Goal: Use online tool/utility: Use online tool/utility

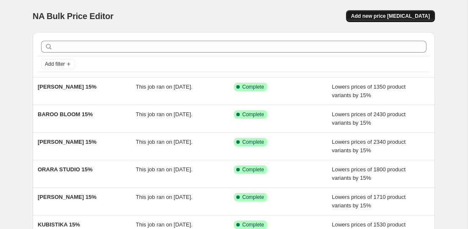
click at [413, 12] on button "Add new price [MEDICAL_DATA]" at bounding box center [390, 16] width 89 height 12
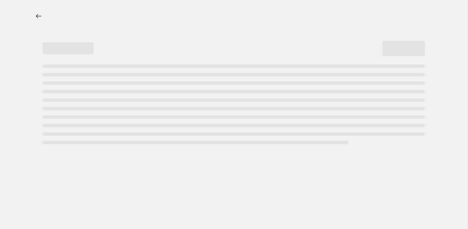
select select "percentage"
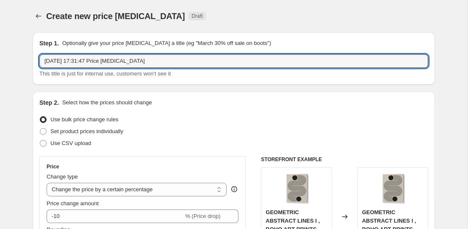
drag, startPoint x: 179, startPoint y: 58, endPoint x: 8, endPoint y: 62, distance: 170.7
paste input "text"
drag, startPoint x: 151, startPoint y: 64, endPoint x: -3, endPoint y: 60, distance: 153.8
click at [0, 60] on html "Home Settings Plans Skip to content Create new price [MEDICAL_DATA]. This page …" at bounding box center [234, 114] width 468 height 229
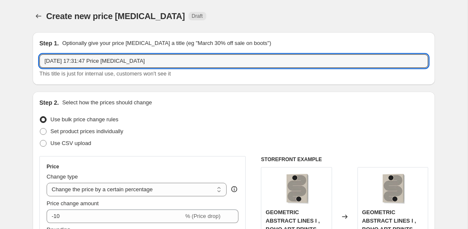
paste input "text"
drag, startPoint x: 152, startPoint y: 63, endPoint x: 17, endPoint y: 63, distance: 135.1
paste input "[PERSON_NAME]"
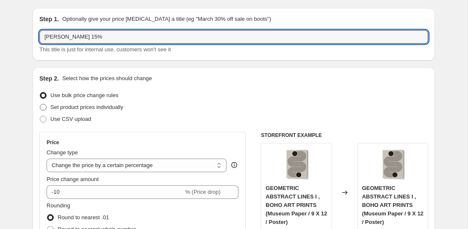
scroll to position [75, 0]
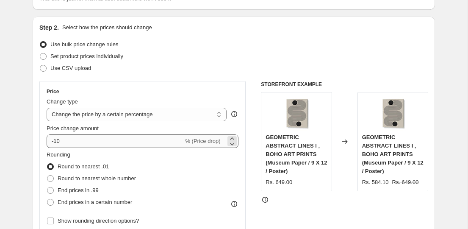
type input "[PERSON_NAME] 15%"
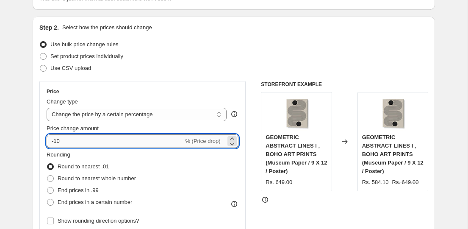
click at [73, 136] on input "-10" at bounding box center [115, 141] width 137 height 14
click at [73, 139] on input "-10" at bounding box center [115, 141] width 137 height 14
type input "-15"
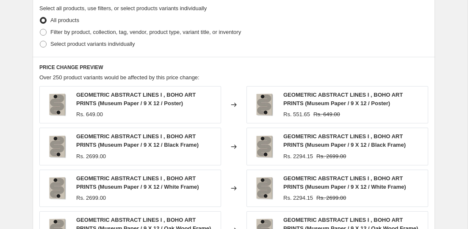
scroll to position [418, 0]
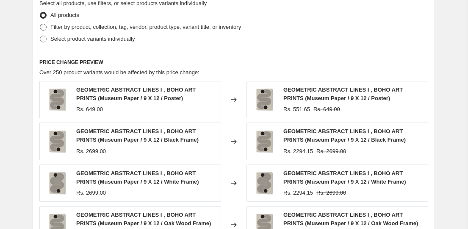
click at [84, 22] on label "Filter by product, collection, tag, vendor, product type, variant title, or inv…" at bounding box center [140, 27] width 202 height 12
click at [40, 24] on input "Filter by product, collection, tag, vendor, product type, variant title, or inv…" at bounding box center [40, 24] width 0 height 0
radio input "true"
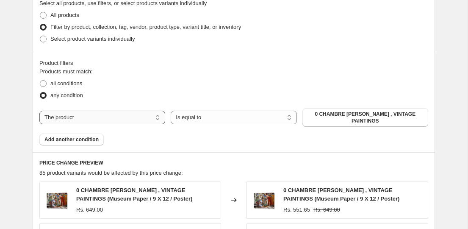
click at [83, 116] on select "The product The product's collection The product's tag The product's vendor The…" at bounding box center [102, 118] width 126 height 14
select select "collection"
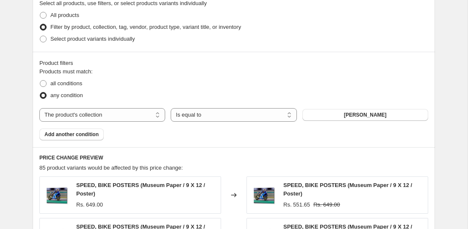
click at [336, 113] on button "[PERSON_NAME]" at bounding box center [365, 115] width 126 height 12
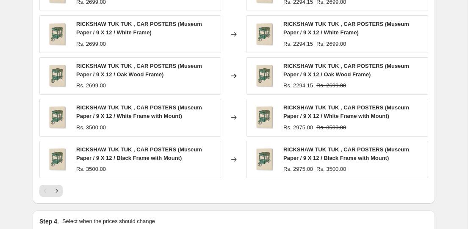
scroll to position [727, 0]
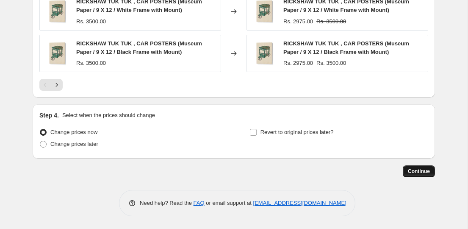
click at [408, 174] on span "Continue" at bounding box center [419, 171] width 22 height 7
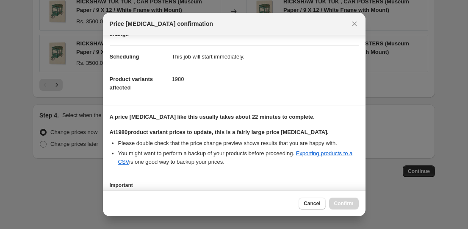
scroll to position [122, 0]
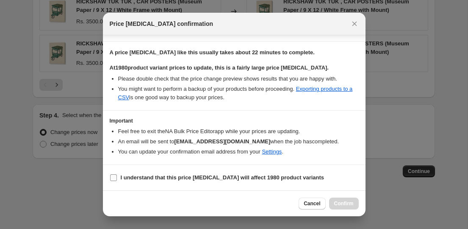
click at [169, 182] on label "I understand that this price [MEDICAL_DATA] will affect 1980 product variants" at bounding box center [217, 178] width 215 height 12
click at [117, 181] on input "I understand that this price [MEDICAL_DATA] will affect 1980 product variants" at bounding box center [113, 177] width 7 height 7
checkbox input "true"
click at [339, 202] on span "Confirm" at bounding box center [343, 203] width 19 height 7
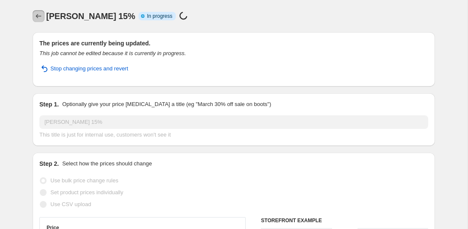
click at [36, 16] on icon "Price change jobs" at bounding box center [38, 16] width 8 height 8
